Goal: Check status: Check status

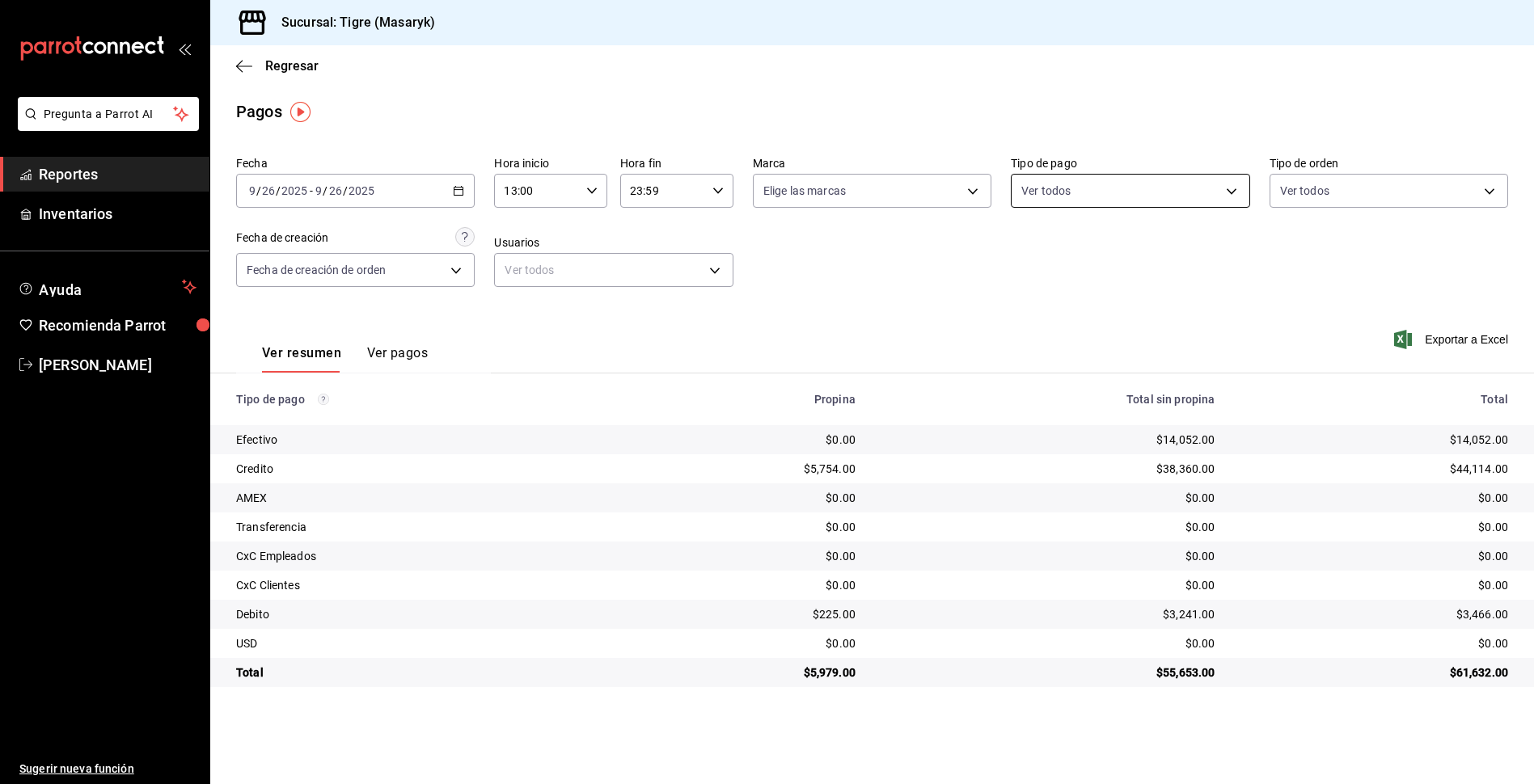
click at [1236, 189] on body "Pregunta a Parrot AI Reportes Inventarios Ayuda Recomienda Parrot Tigre Masaryk…" at bounding box center [767, 392] width 1534 height 784
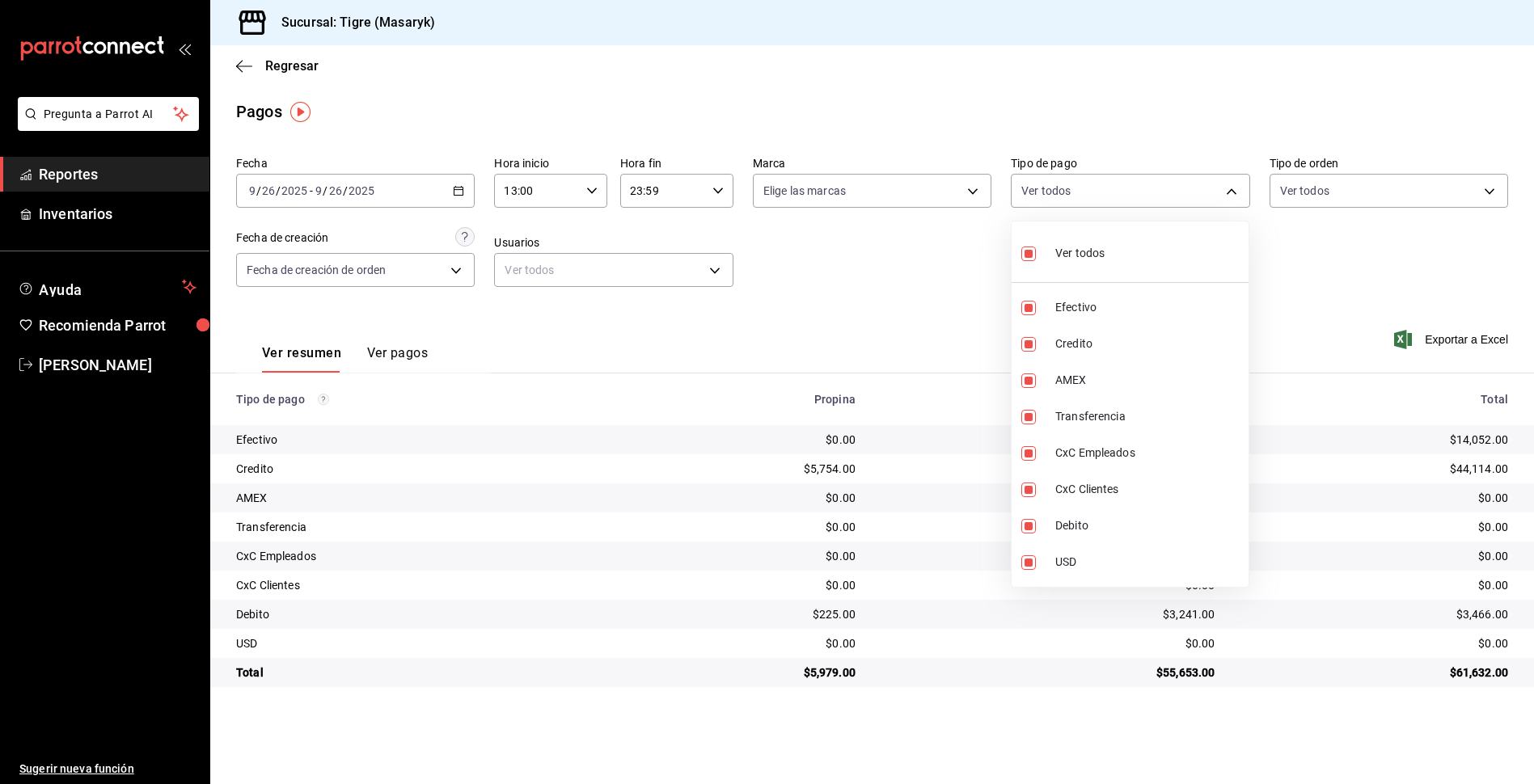
click at [1033, 255] on input "checkbox" at bounding box center [1028, 253] width 14 height 14
checkbox input "false"
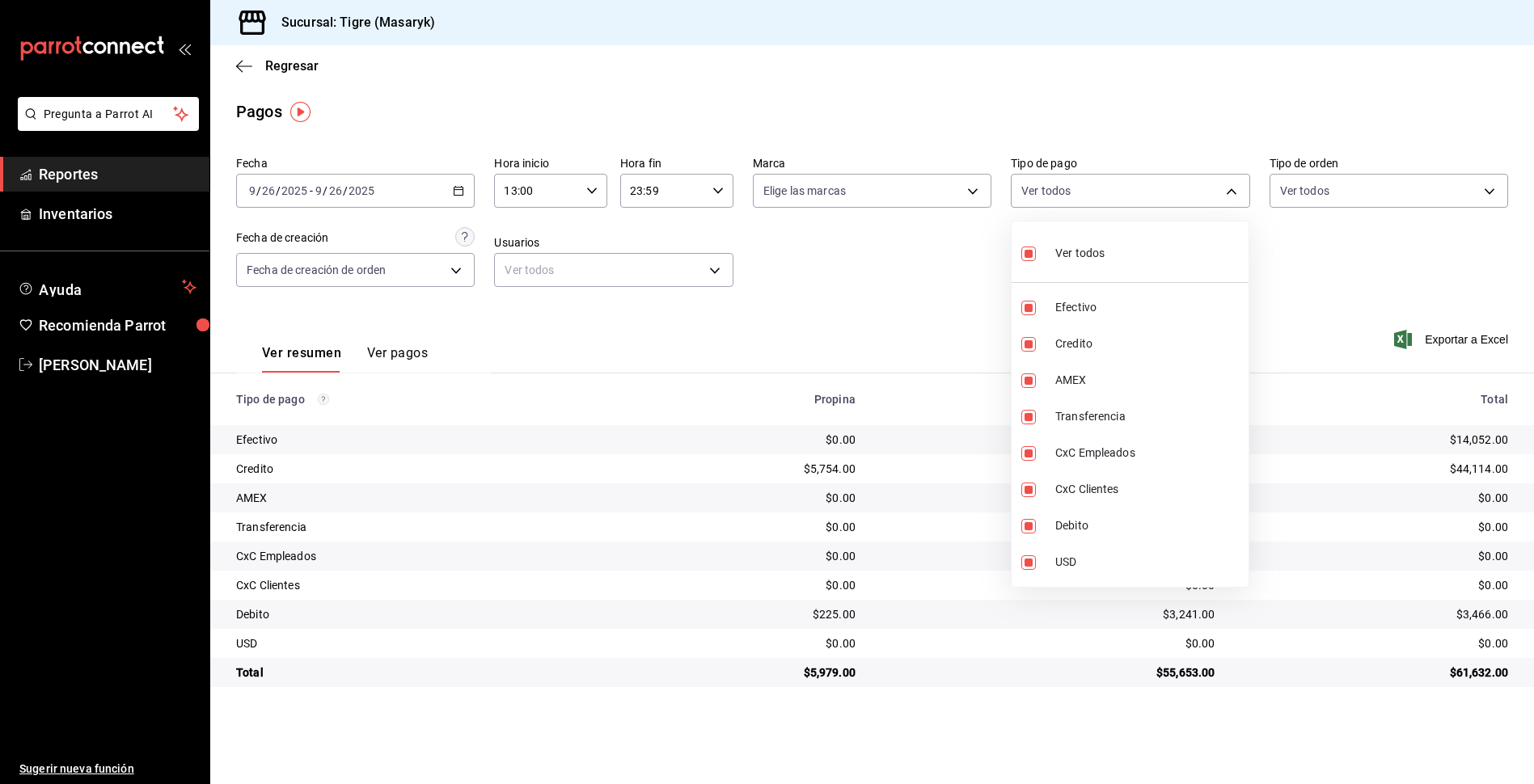
checkbox input "false"
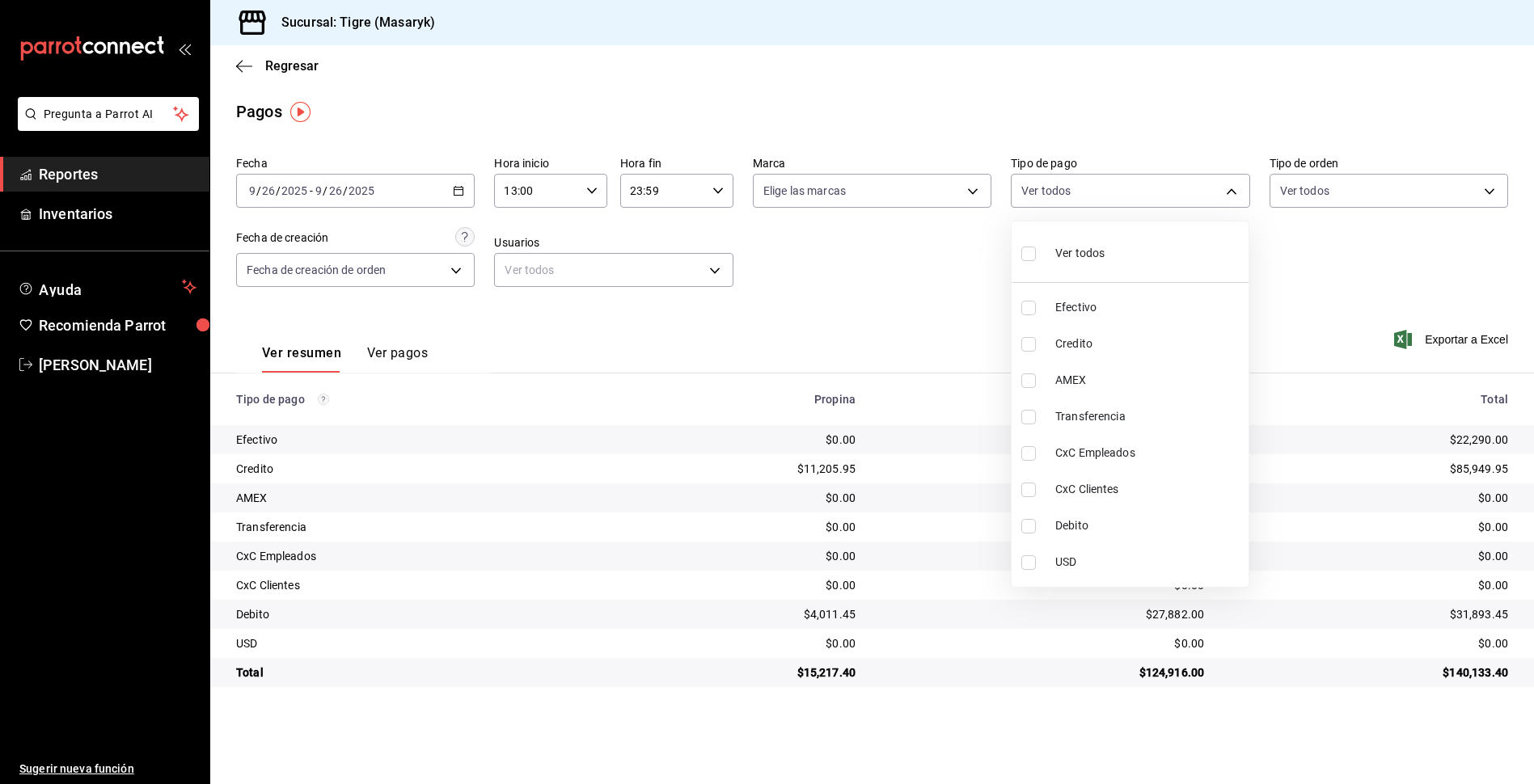
click at [1033, 255] on input "checkbox" at bounding box center [1028, 253] width 14 height 14
checkbox input "true"
type input "68cfb1b9-f6b2-44be-9d19-cf144159f8e2,563f51c4-7c0d-43b6-837e-e895ac41548e,d9472…"
checkbox input "true"
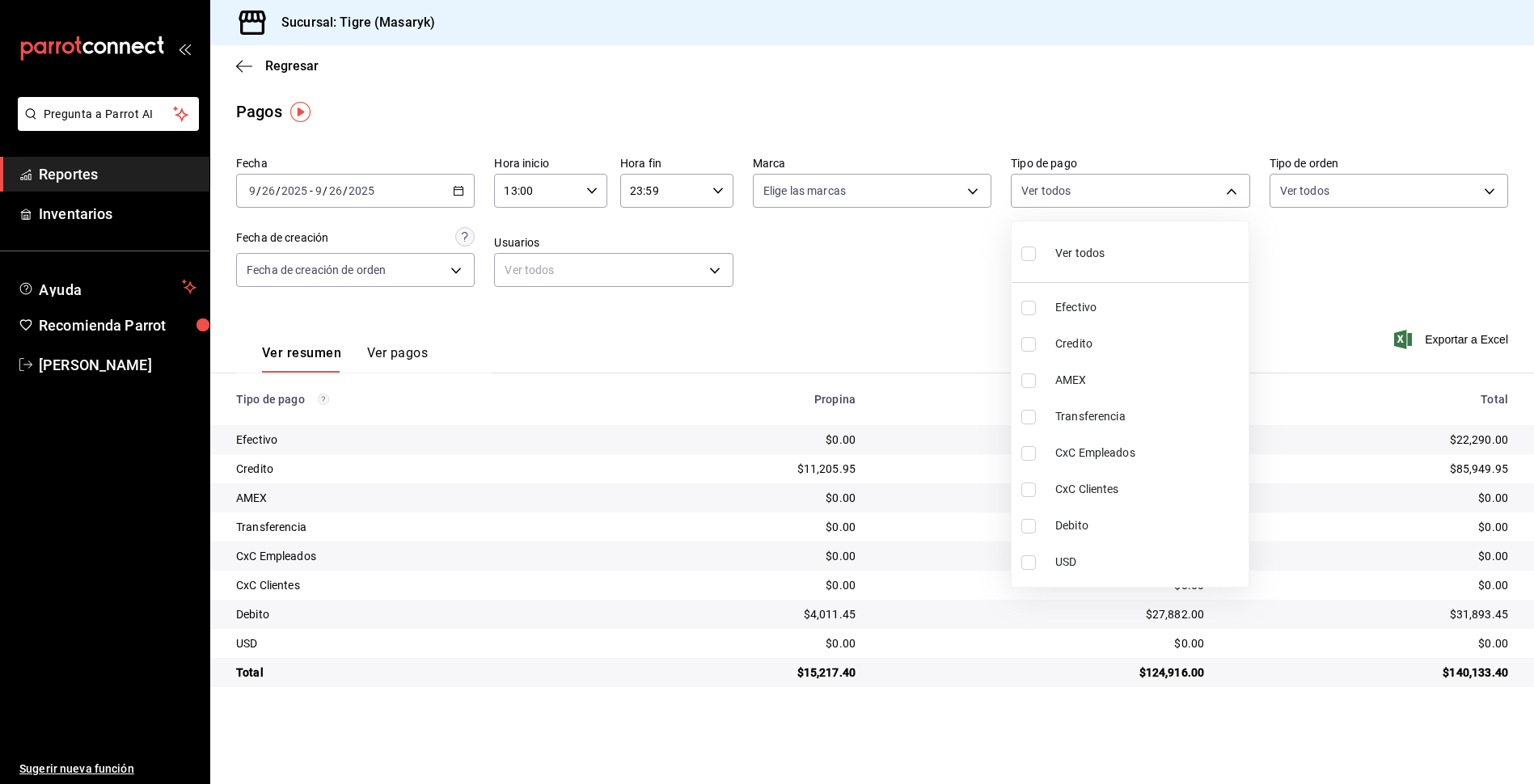
checkbox input "true"
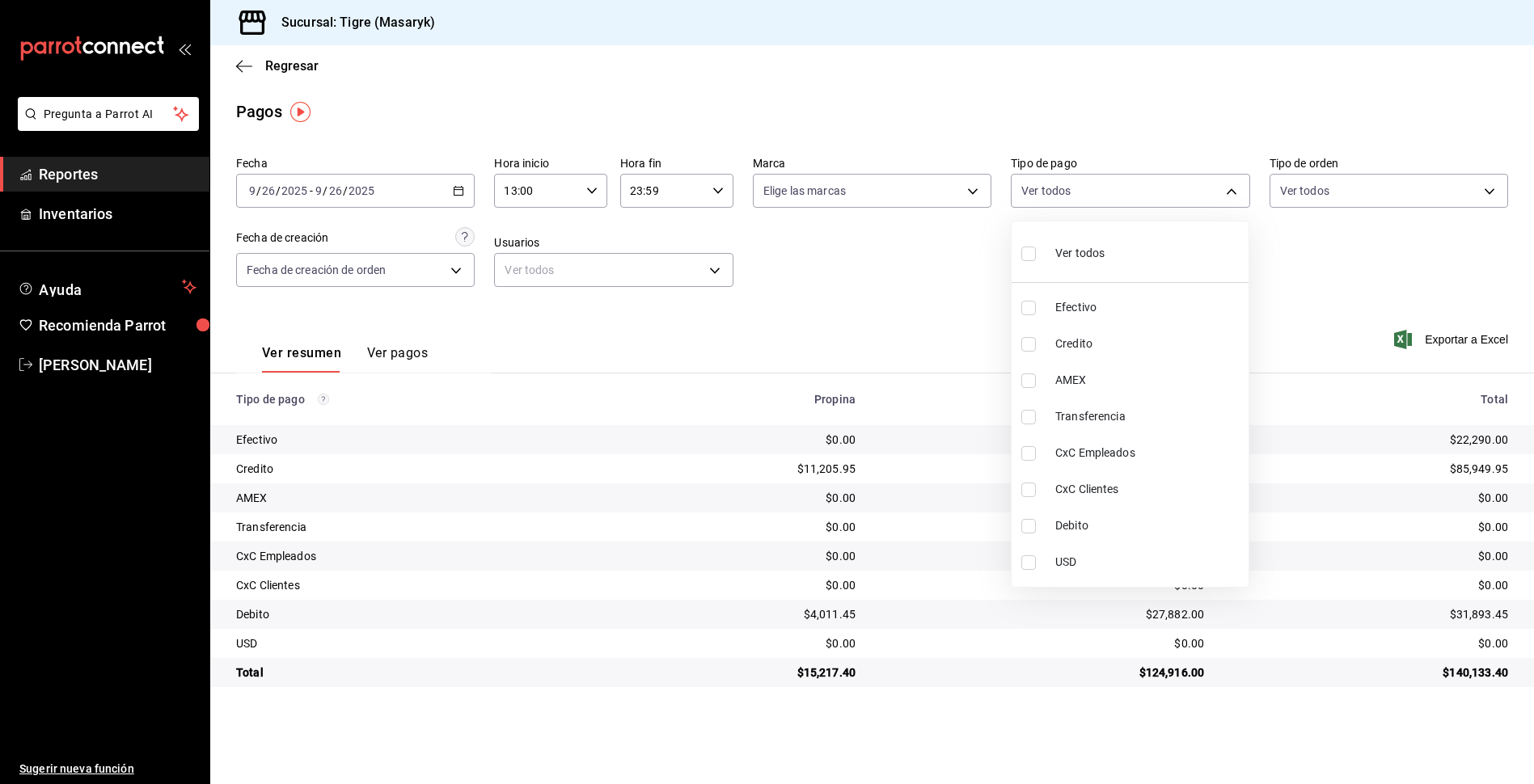
checkbox input "true"
click at [944, 326] on div at bounding box center [767, 392] width 1534 height 784
